Goal: Find specific page/section: Find specific page/section

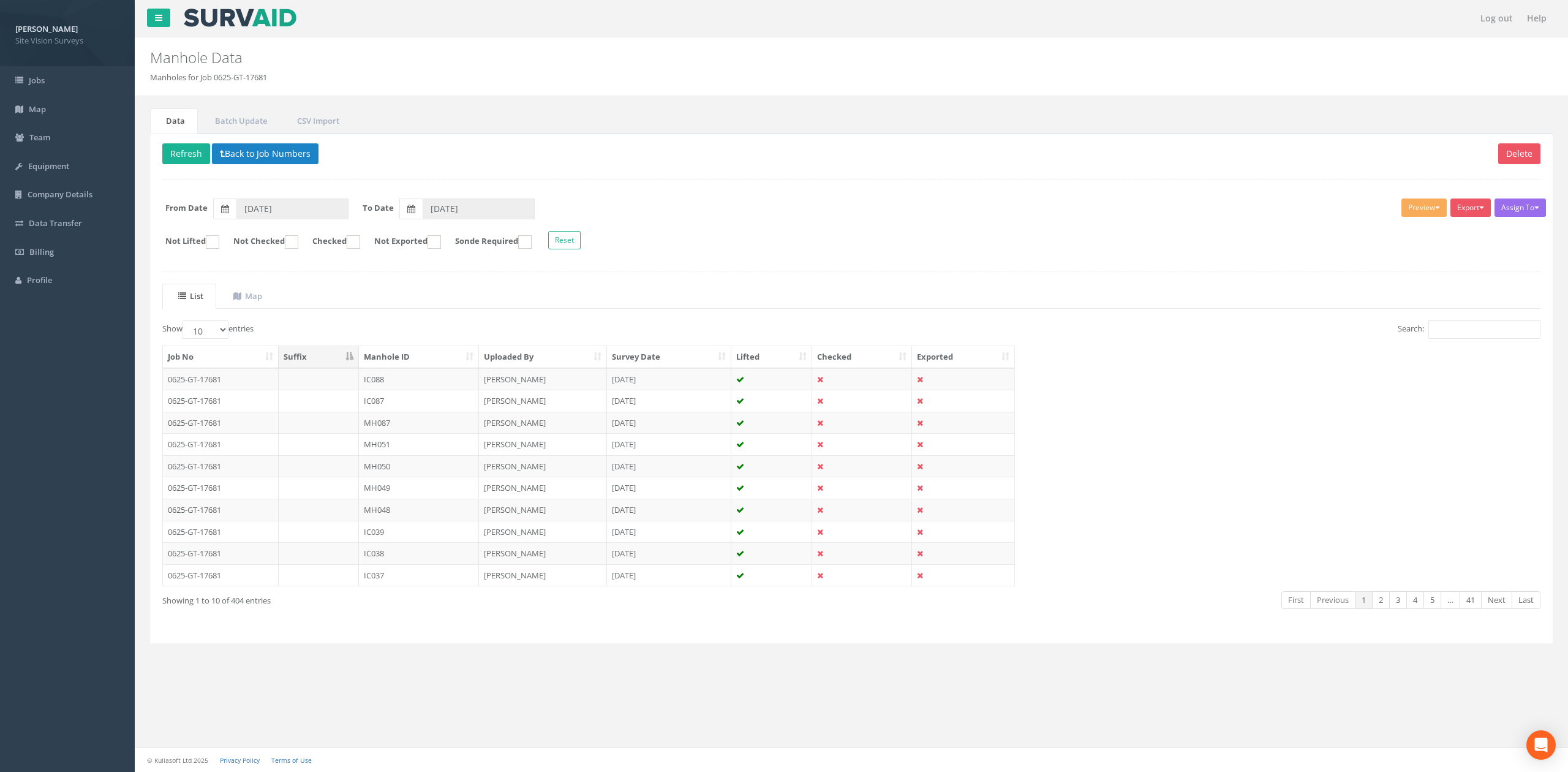
click at [272, 170] on div "Delete Refresh Back to Job Numbers Assign To No Companies Added Export SVS IC S…" at bounding box center [851, 389] width 1403 height 510
click at [271, 164] on button "Back to Job Numbers" at bounding box center [265, 154] width 106 height 21
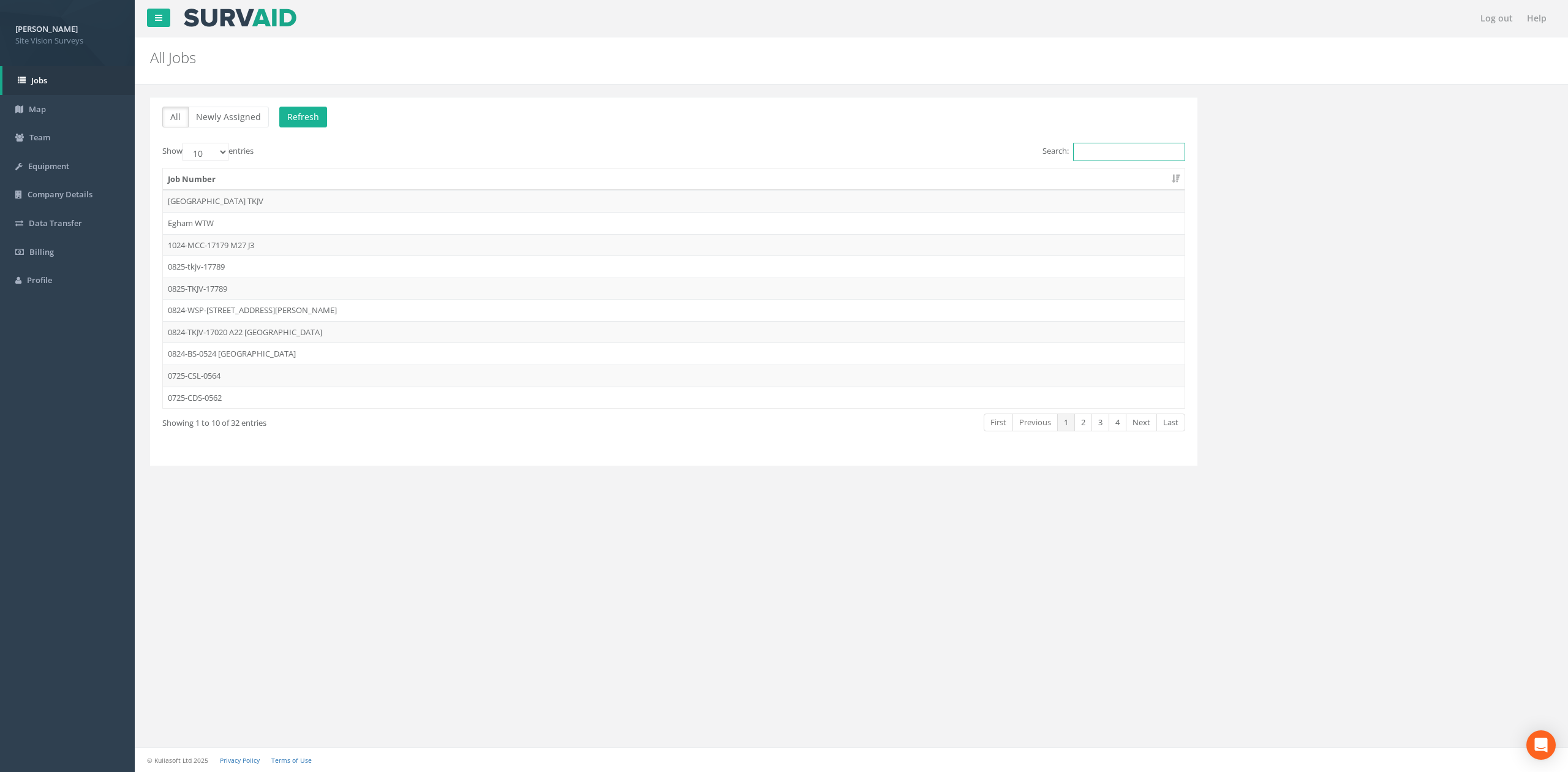
click at [1147, 152] on input "Search:" at bounding box center [1130, 152] width 112 height 18
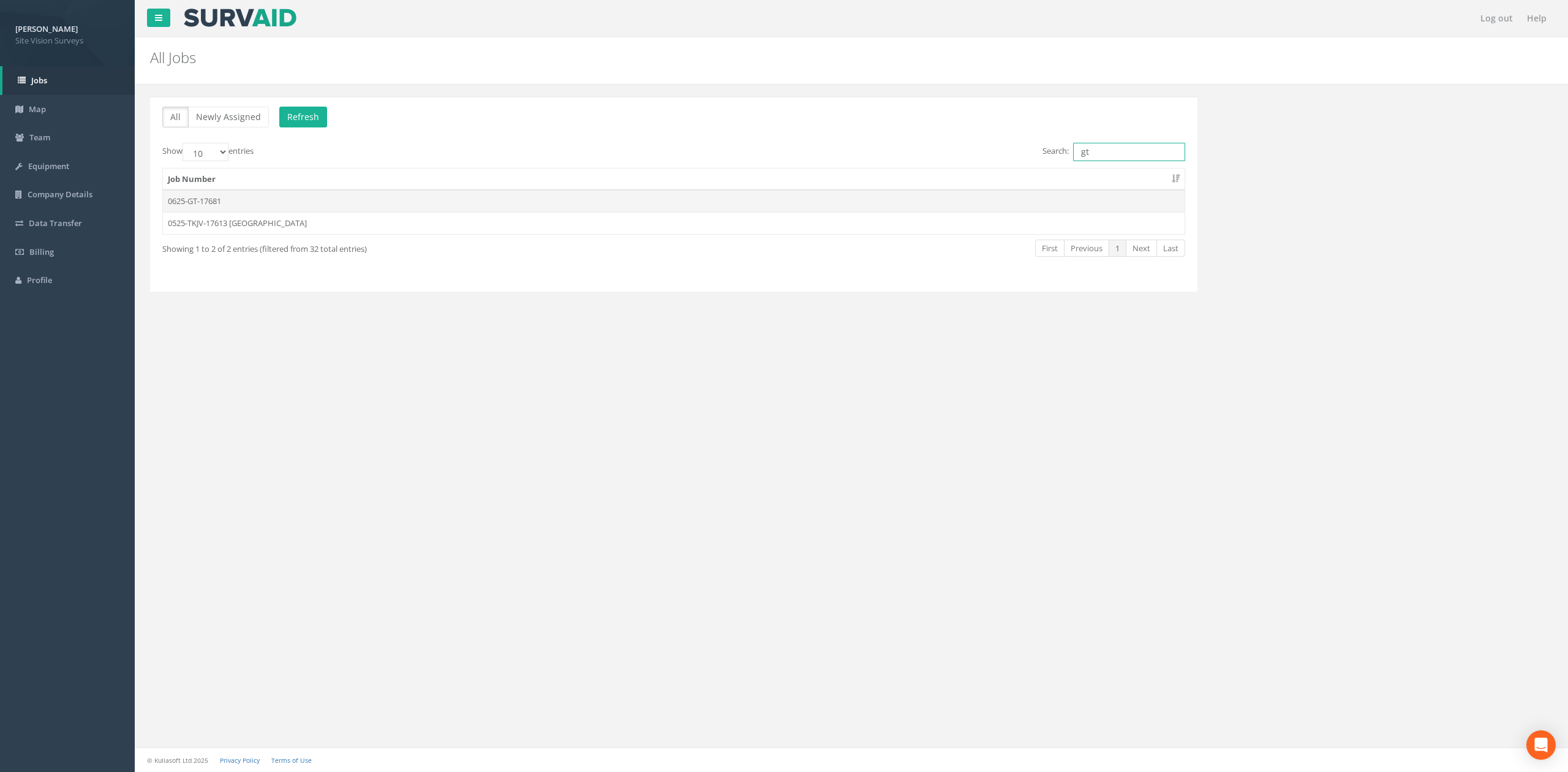
type input "gt"
click at [219, 207] on td "0625-GT-17681" at bounding box center [674, 201] width 1022 height 22
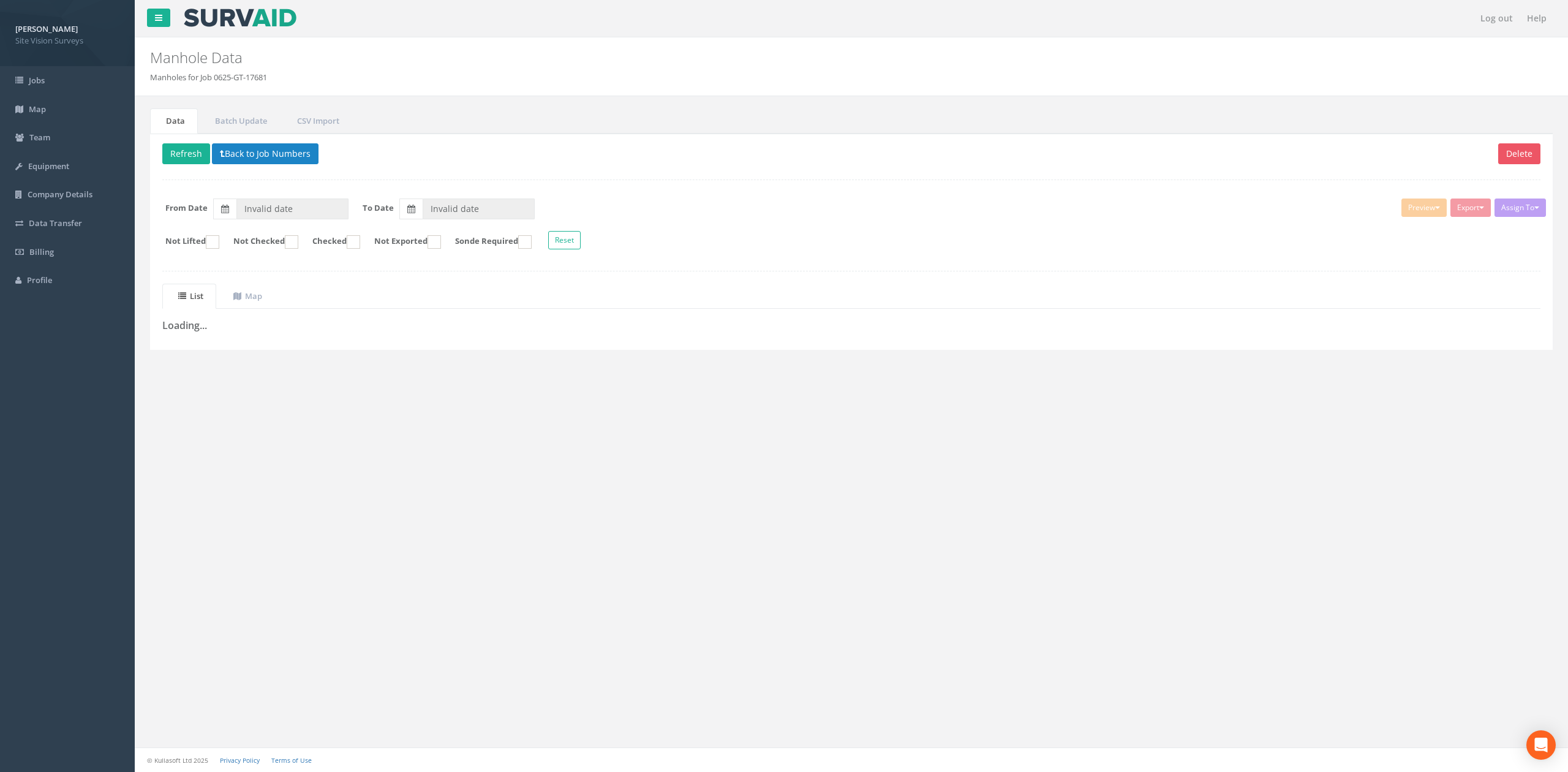
type input "[DATE]"
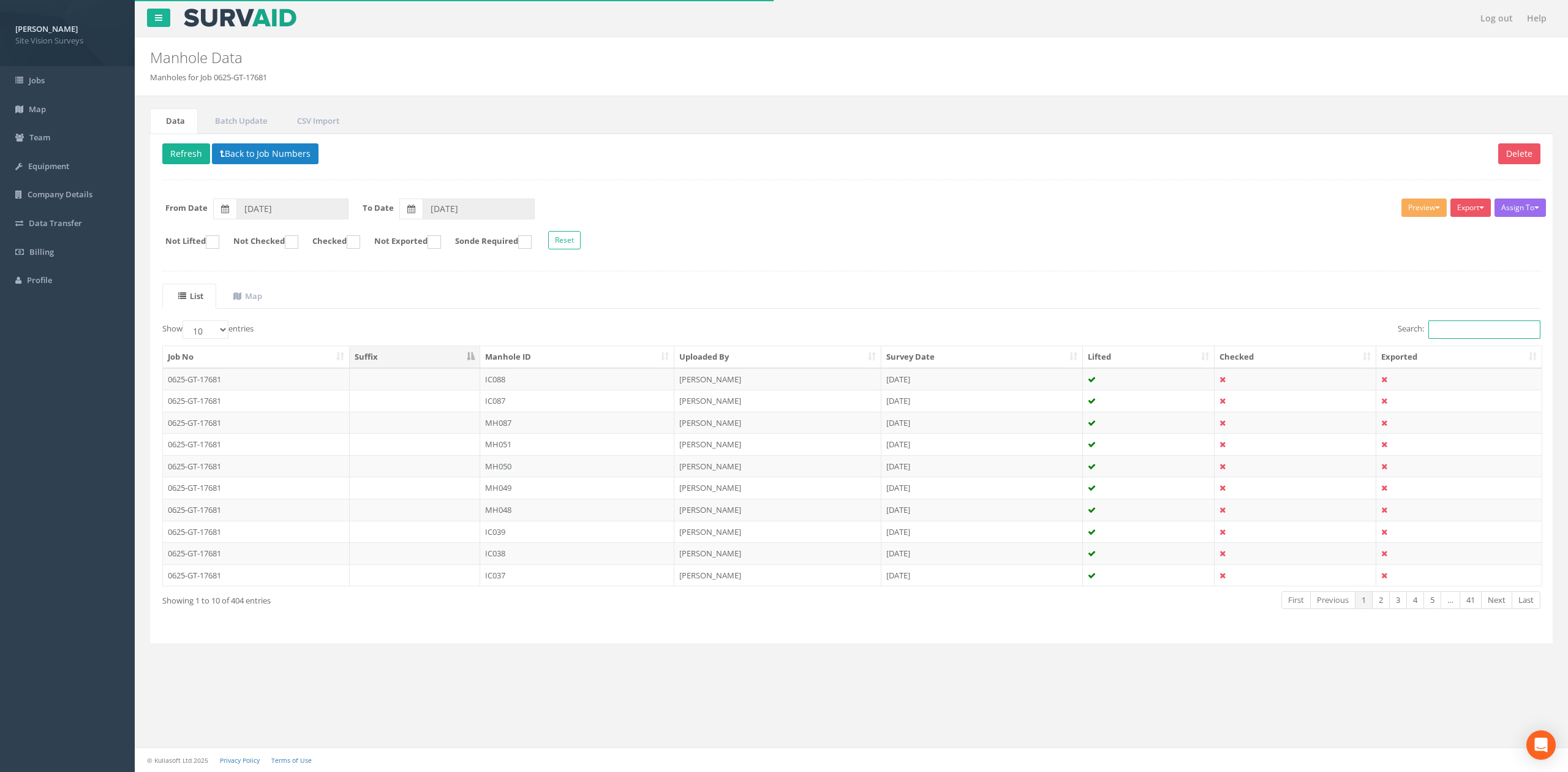
click at [1441, 331] on input "Search:" at bounding box center [1485, 330] width 112 height 18
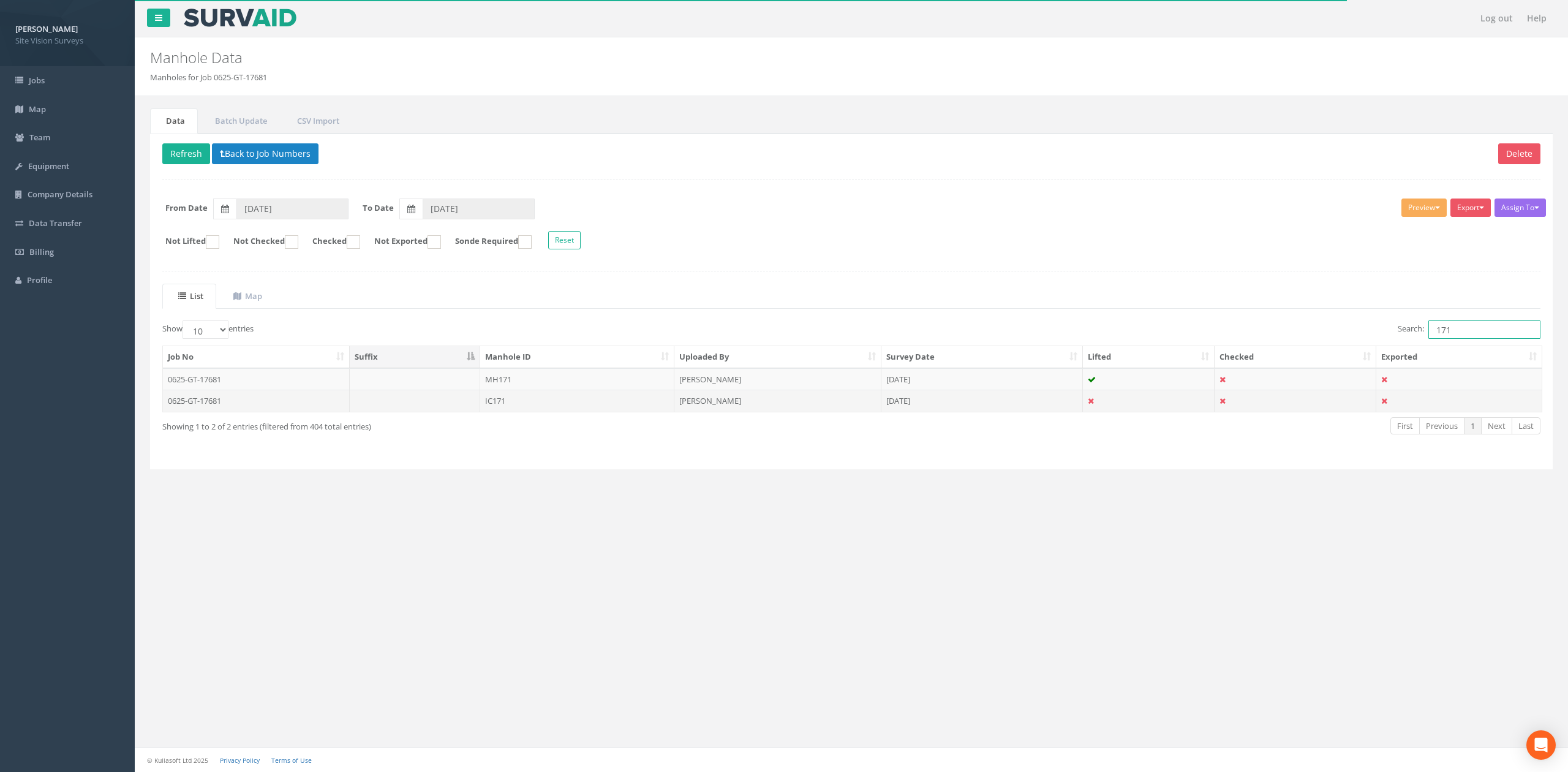
type input "171"
click at [509, 412] on td "IC171" at bounding box center [577, 401] width 194 height 22
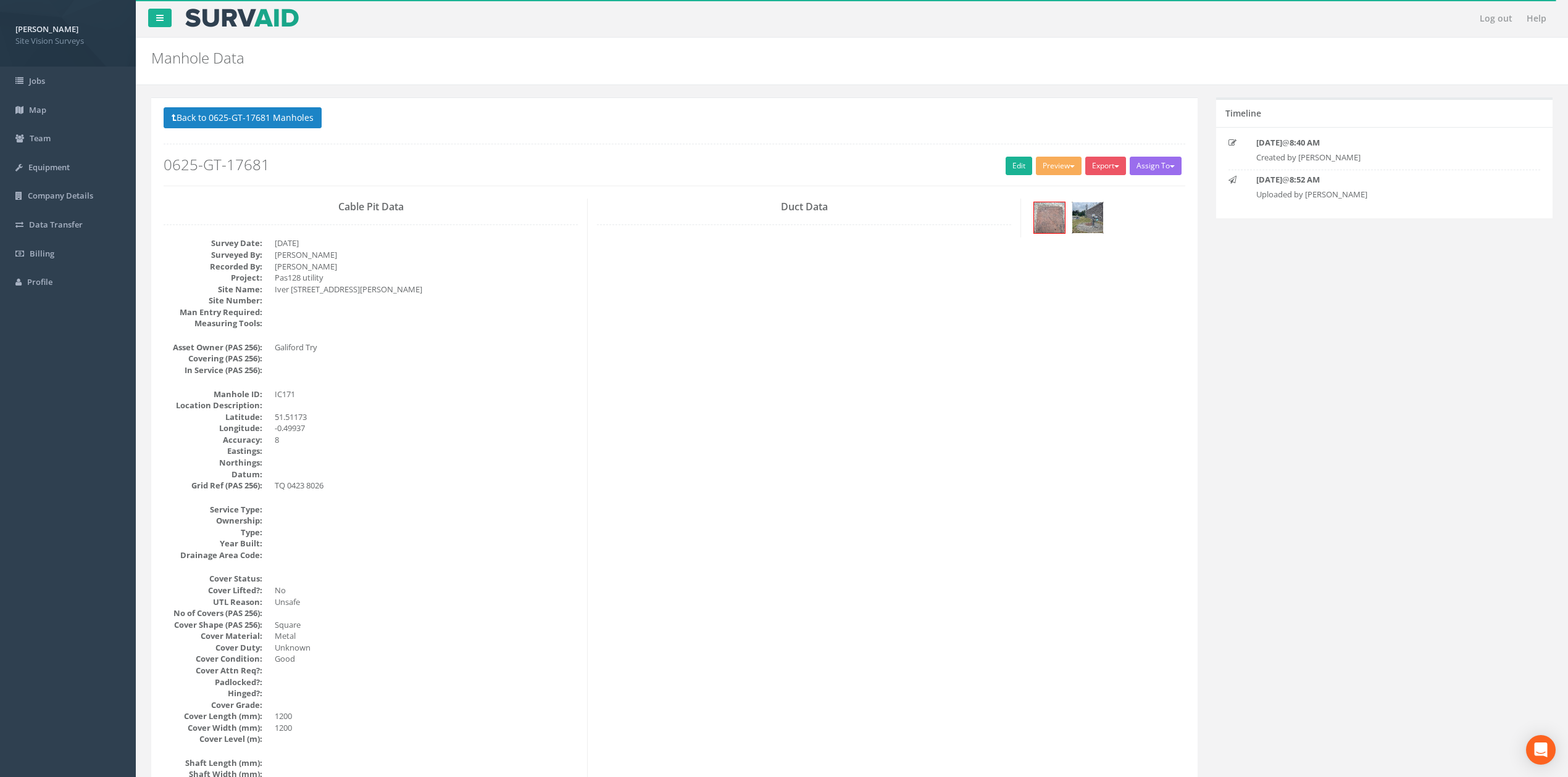
click at [1094, 220] on img at bounding box center [1087, 217] width 31 height 31
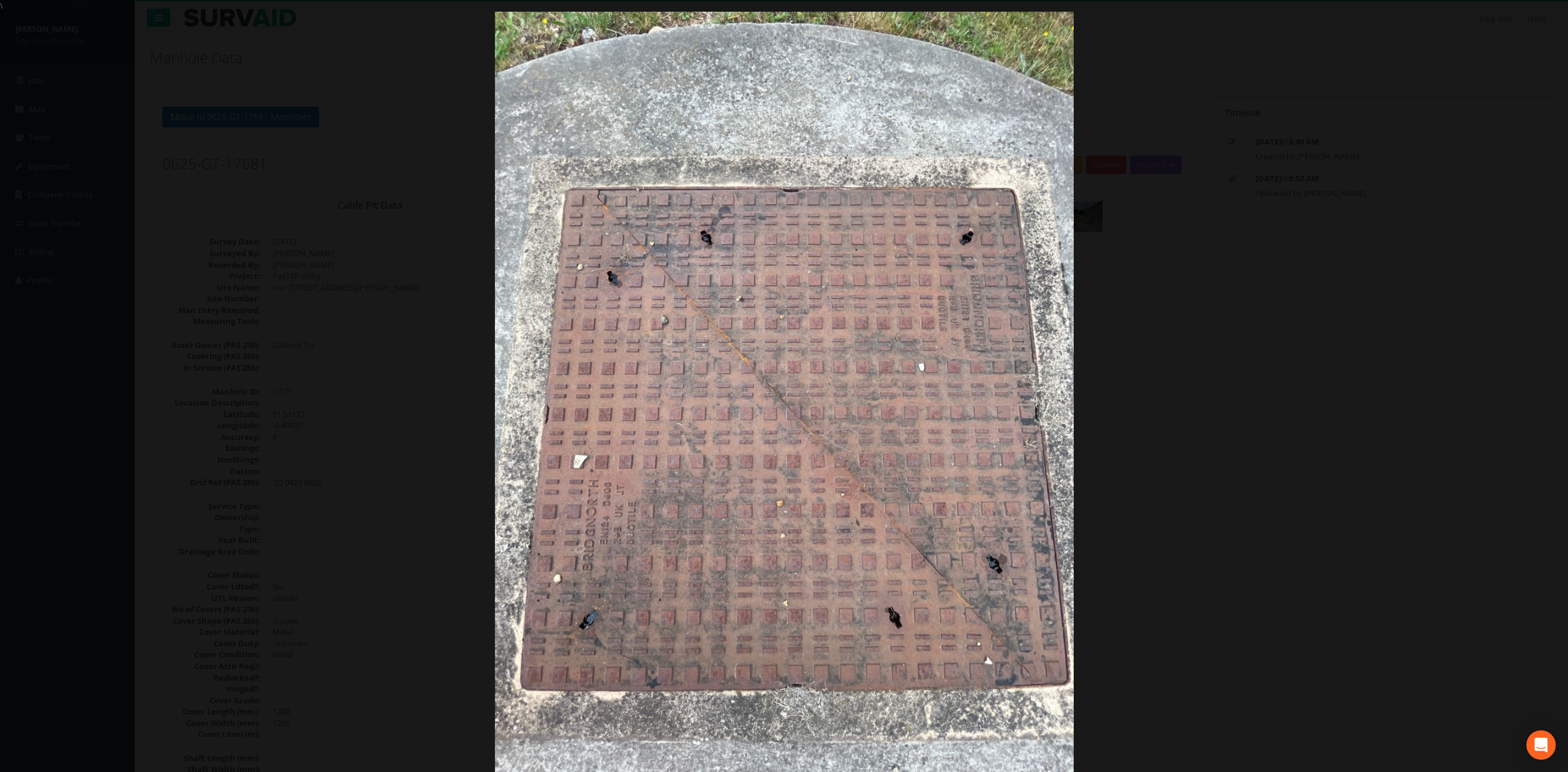
click at [1180, 395] on div at bounding box center [784, 397] width 1568 height 772
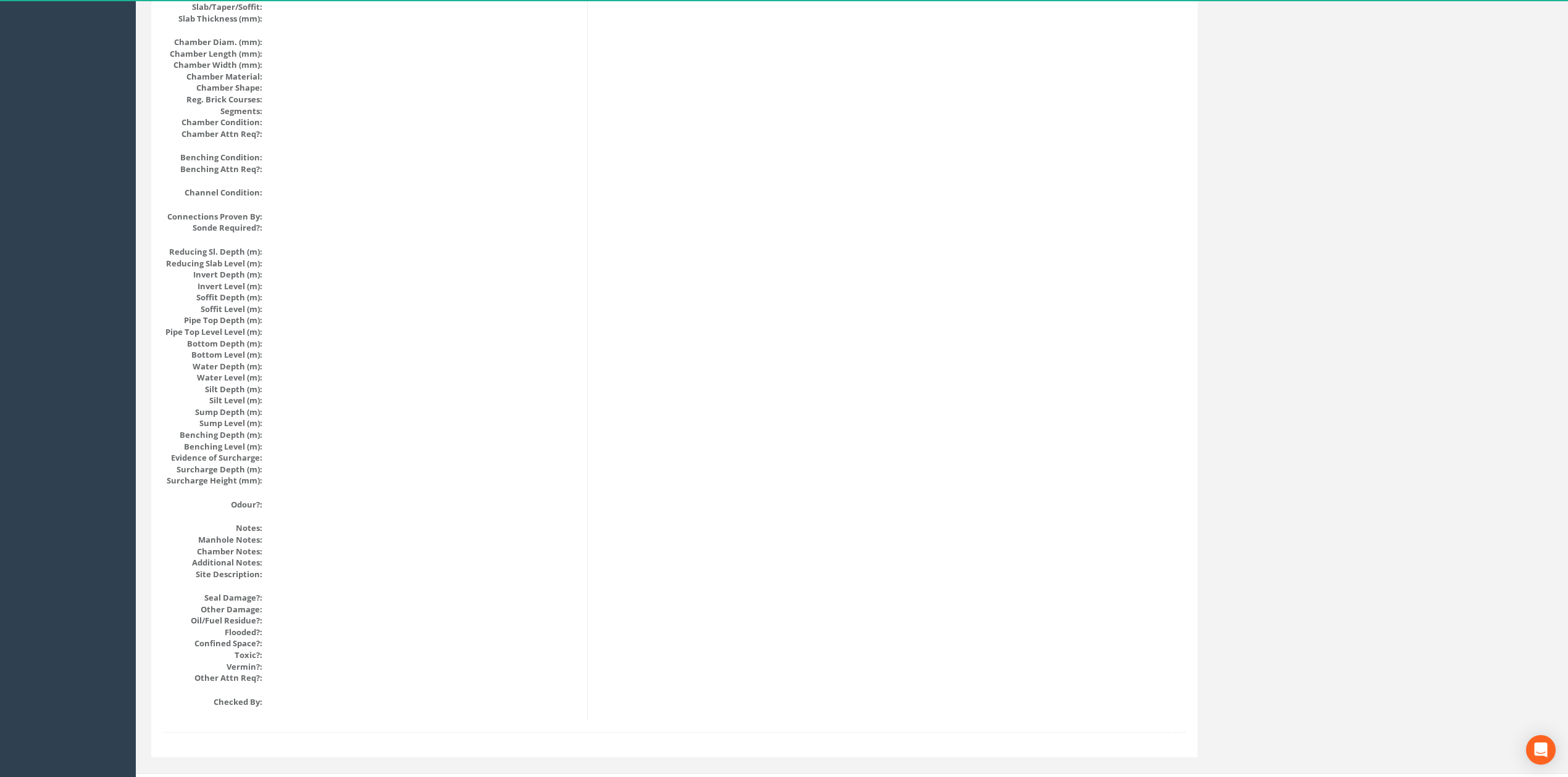
drag, startPoint x: 413, startPoint y: 445, endPoint x: 411, endPoint y: 217, distance: 228.0
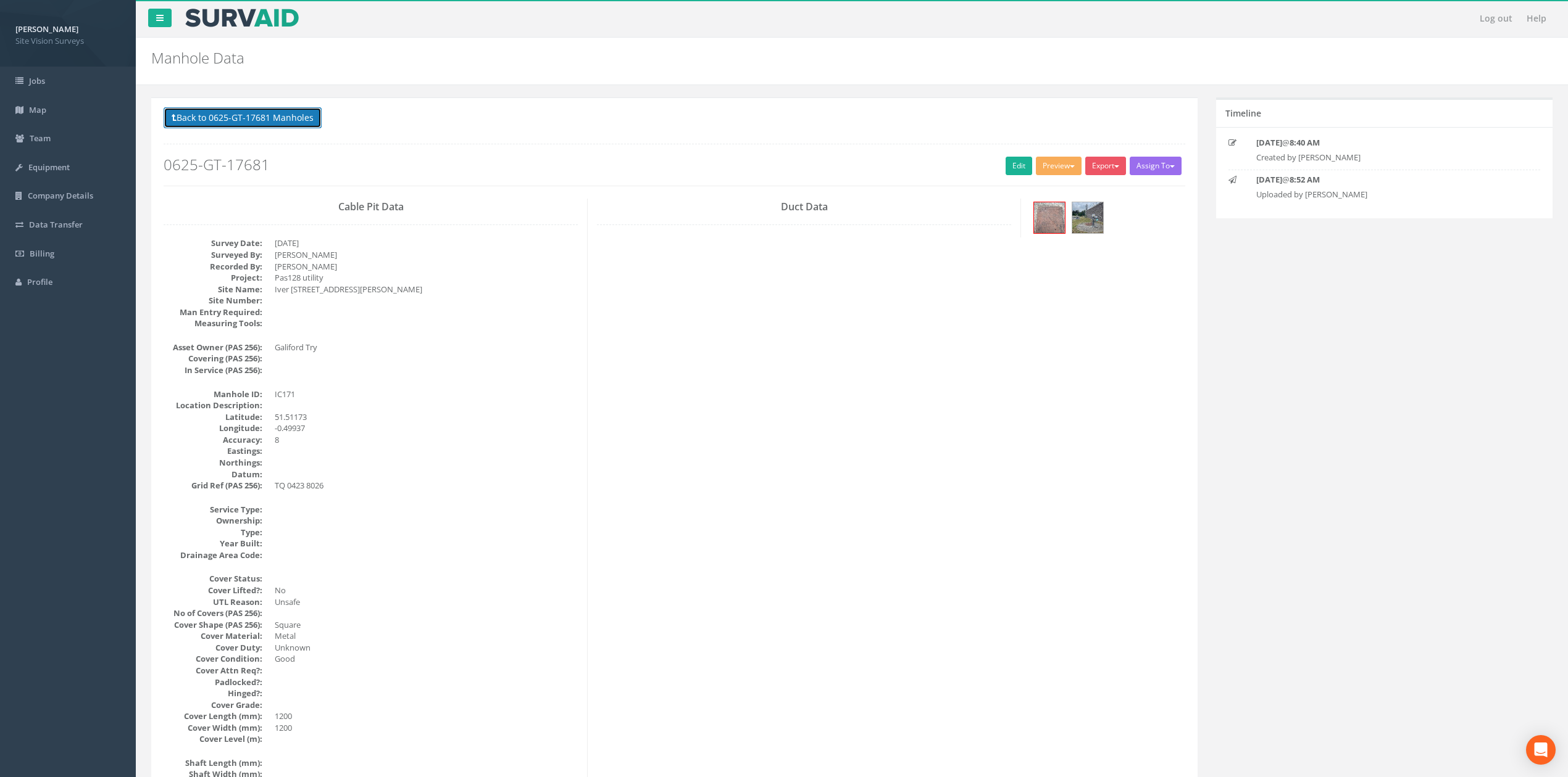
click at [290, 108] on button "Back to 0625-GT-17681 Manholes" at bounding box center [242, 118] width 158 height 21
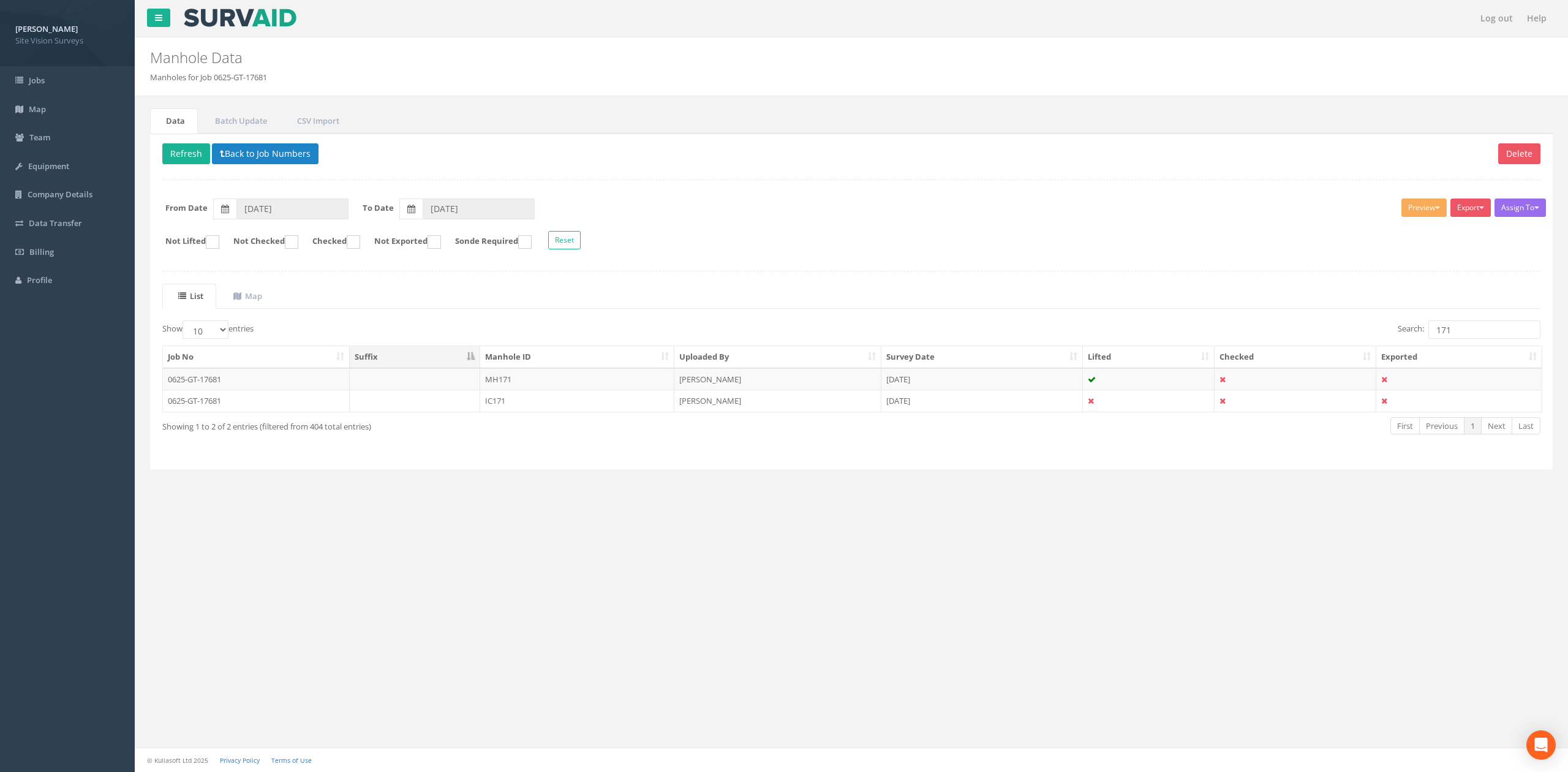
click at [1525, 275] on div "Delete Refresh Back to Job Numbers Assign To No Companies Added Export SVS IC S…" at bounding box center [851, 301] width 1403 height 336
